Goal: Use online tool/utility: Utilize a website feature to perform a specific function

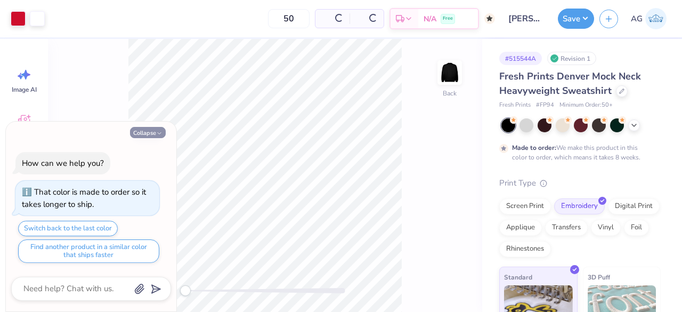
click at [154, 133] on button "Collapse" at bounding box center [148, 132] width 36 height 11
type textarea "x"
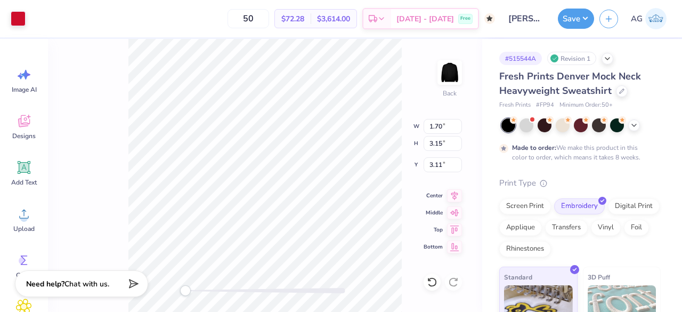
type input "2.78"
type input "3.84"
type input "3.28"
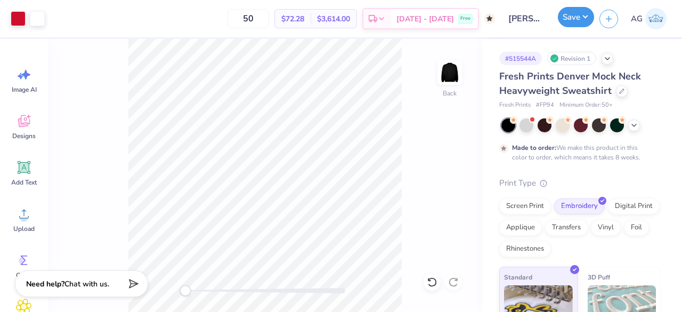
click at [583, 19] on button "Save" at bounding box center [576, 17] width 36 height 20
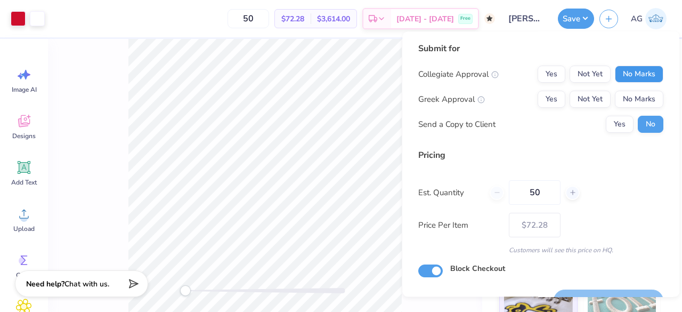
click at [620, 82] on button "No Marks" at bounding box center [639, 74] width 49 height 17
click at [626, 96] on button "No Marks" at bounding box center [639, 99] width 49 height 17
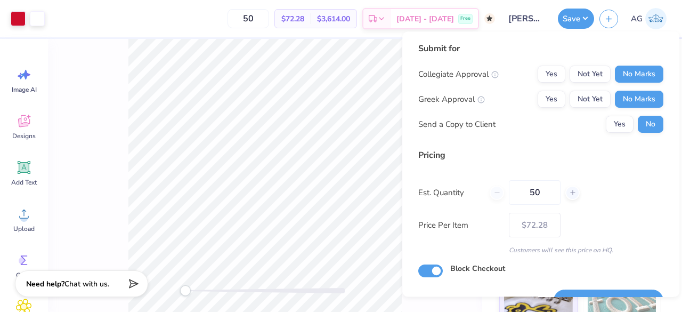
scroll to position [25, 0]
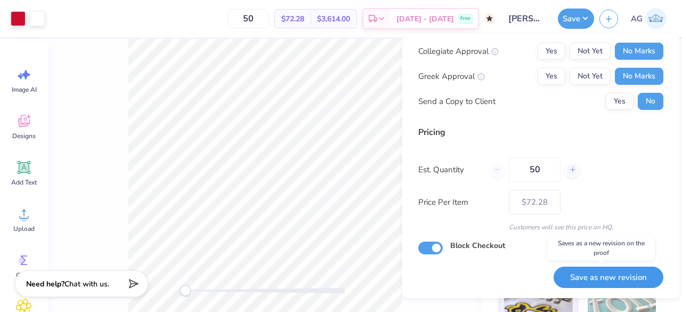
click at [588, 273] on button "Save as new revision" at bounding box center [609, 278] width 110 height 22
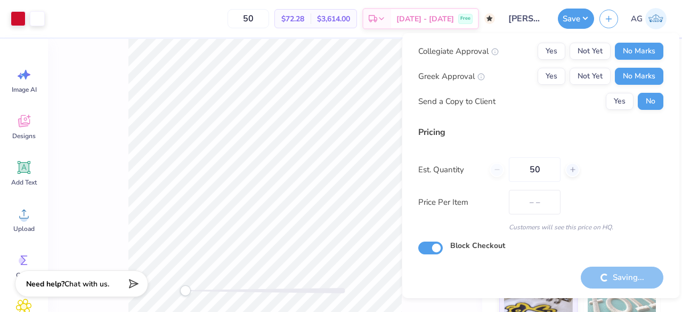
type input "$72.28"
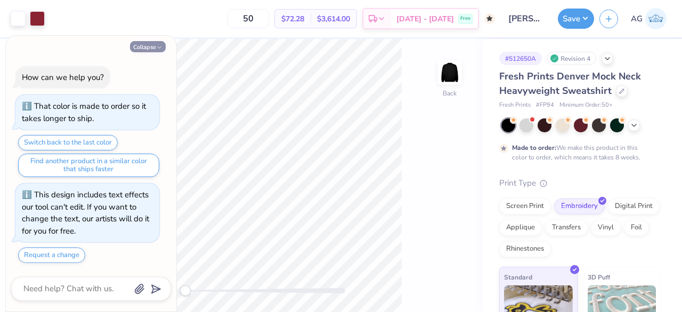
click at [160, 50] on icon "button" at bounding box center [159, 47] width 6 height 6
type textarea "x"
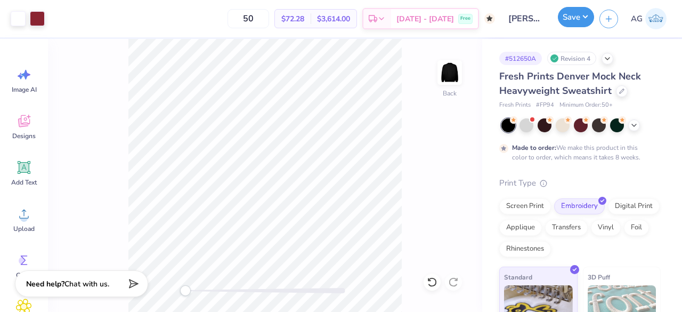
click at [580, 17] on button "Save" at bounding box center [576, 17] width 36 height 20
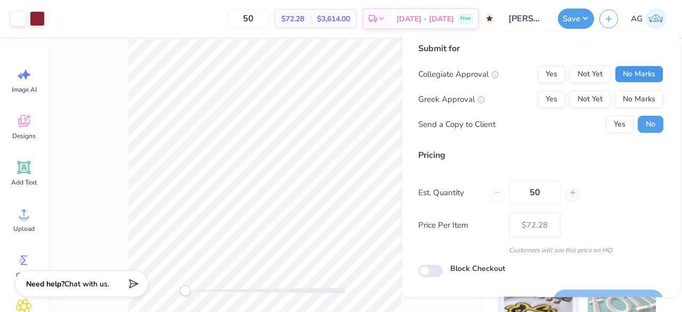
click at [625, 76] on button "No Marks" at bounding box center [639, 74] width 49 height 17
click at [630, 94] on button "No Marks" at bounding box center [639, 99] width 49 height 17
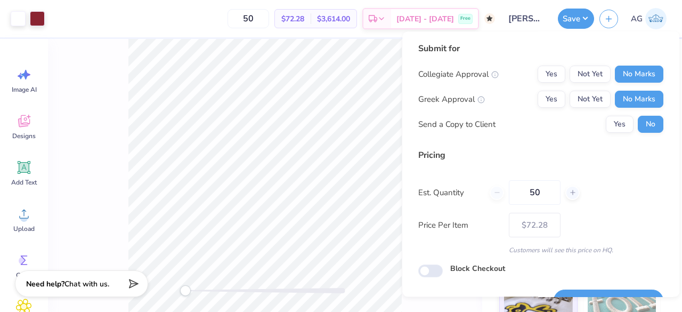
scroll to position [25, 0]
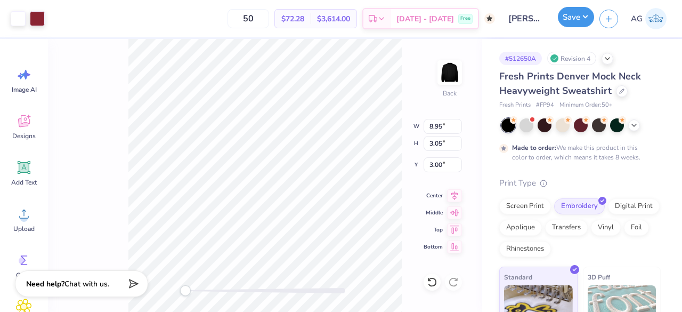
click at [588, 13] on button "Save" at bounding box center [576, 17] width 36 height 20
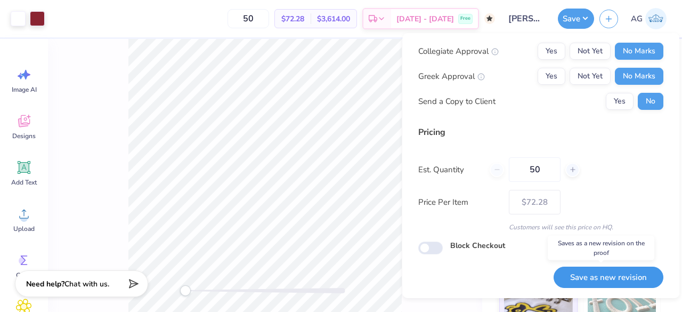
click at [598, 268] on button "Save as new revision" at bounding box center [609, 278] width 110 height 22
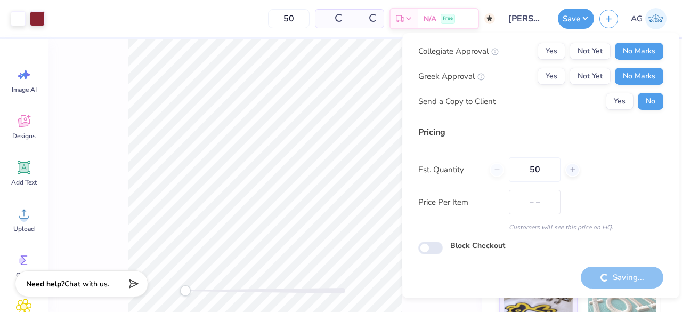
type input "$72.28"
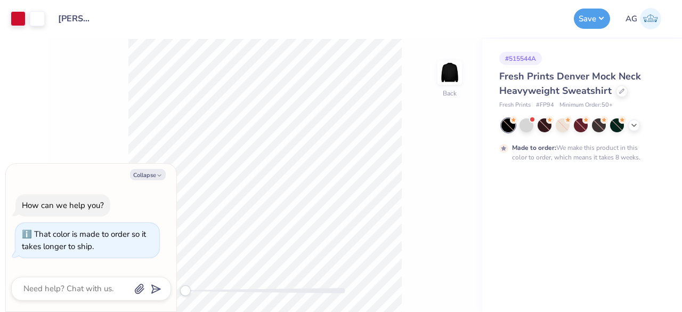
type textarea "x"
